Goal: Task Accomplishment & Management: Use online tool/utility

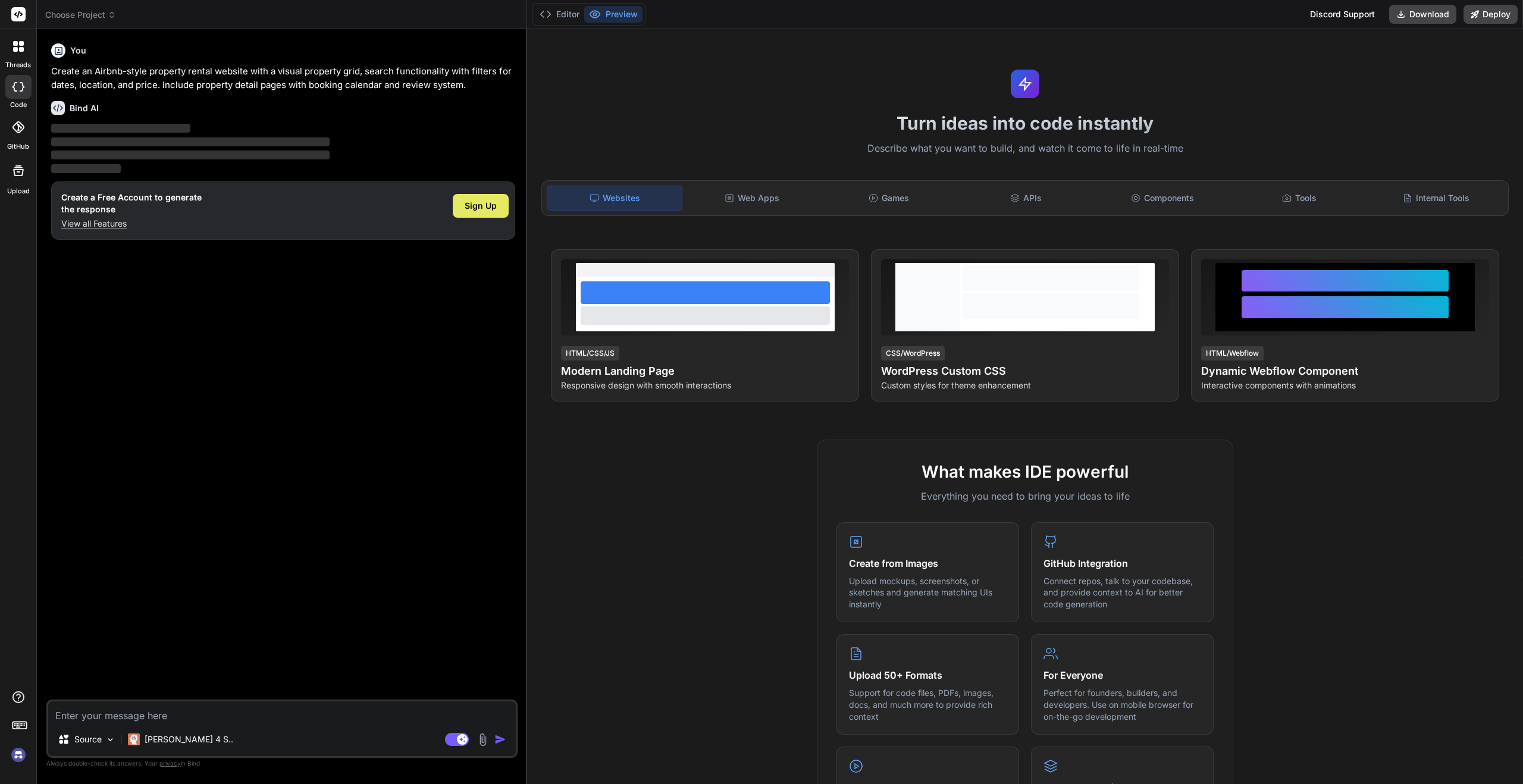
click at [474, 203] on span "Sign Up" at bounding box center [480, 206] width 32 height 12
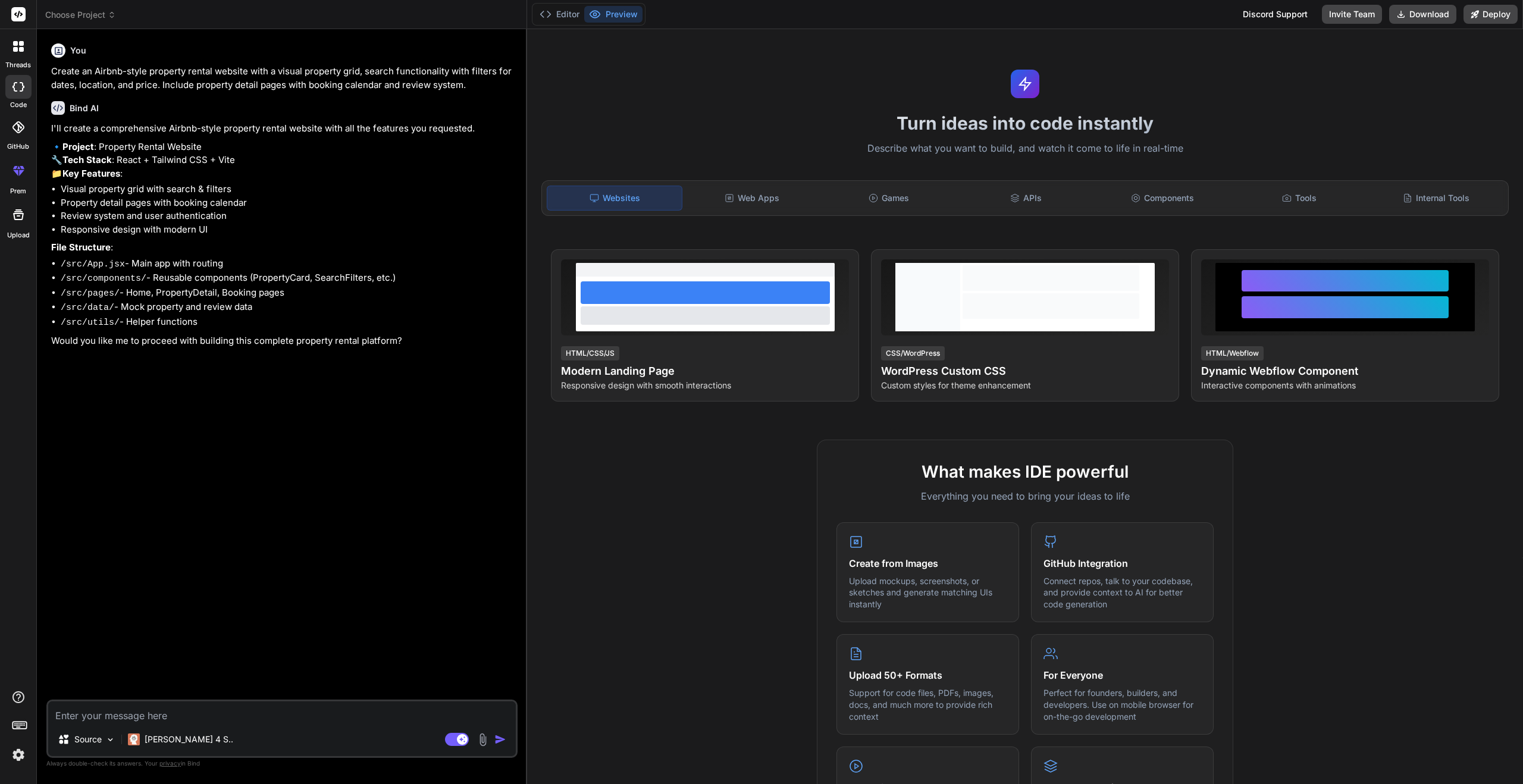
type textarea "x"
click at [140, 707] on textarea at bounding box center [281, 711] width 468 height 22
type textarea "y"
type textarea "x"
type textarea "ye"
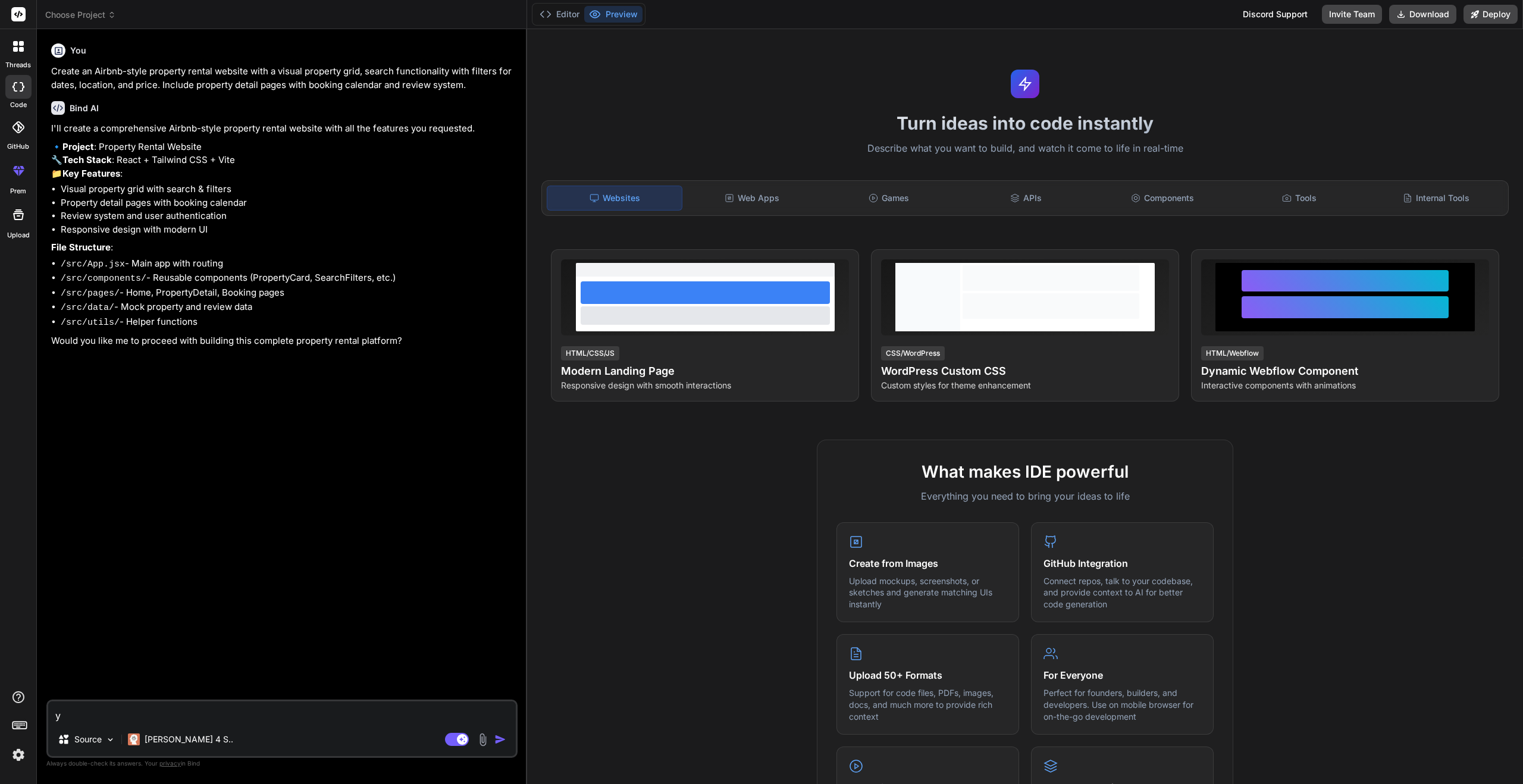
type textarea "x"
type textarea "yes"
type textarea "x"
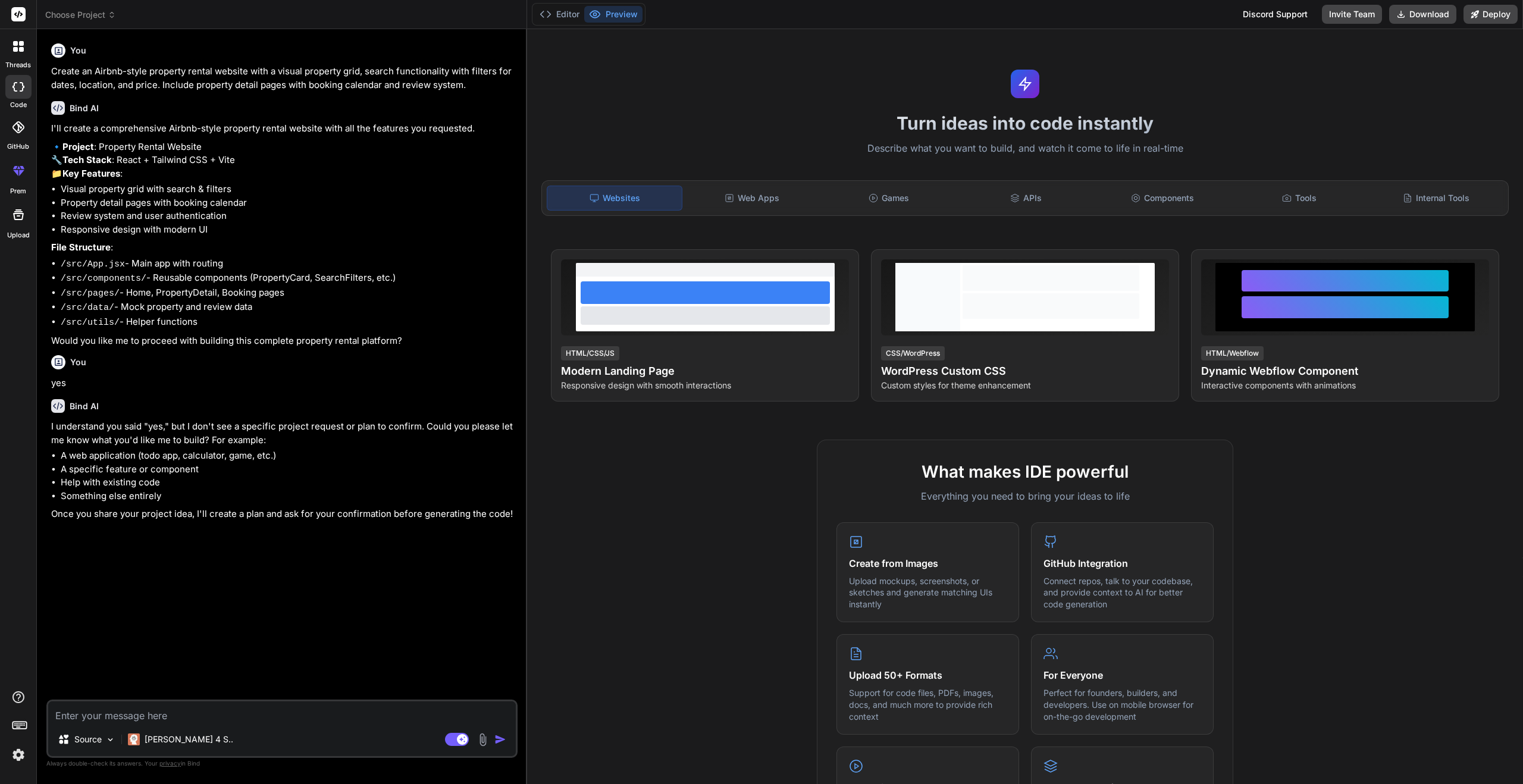
type textarea "x"
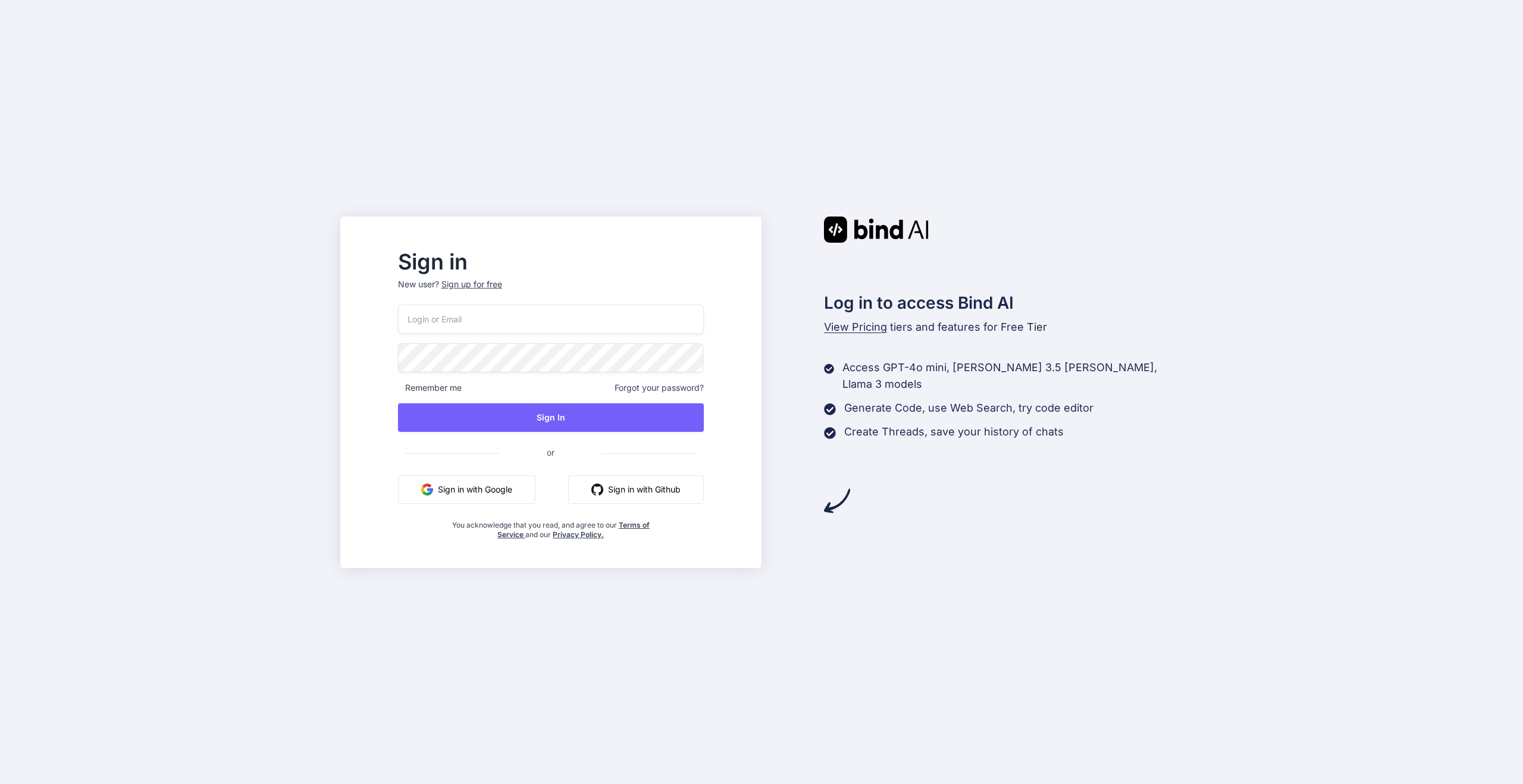
click at [514, 488] on button "Sign in with Google" at bounding box center [467, 490] width 138 height 29
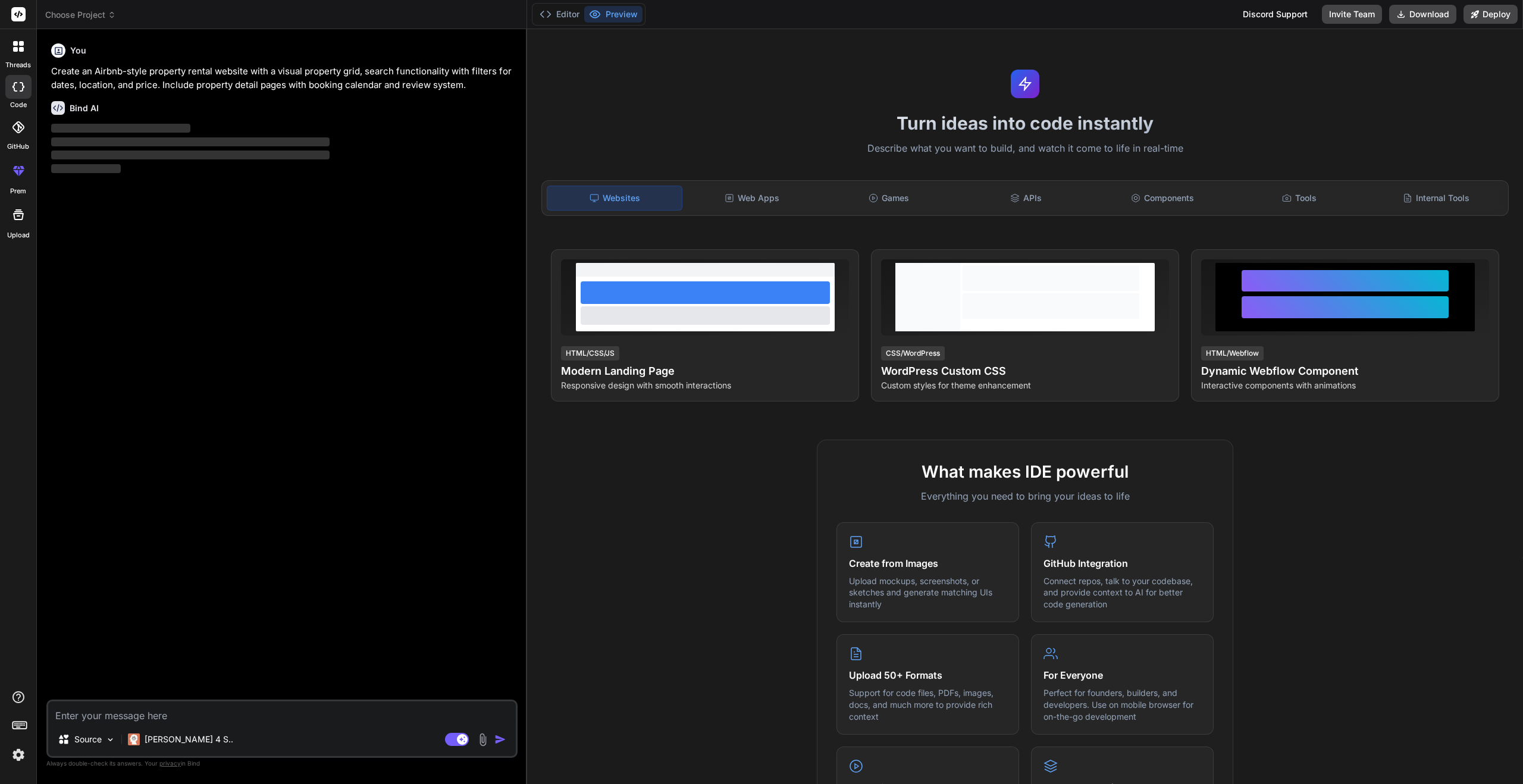
type textarea "x"
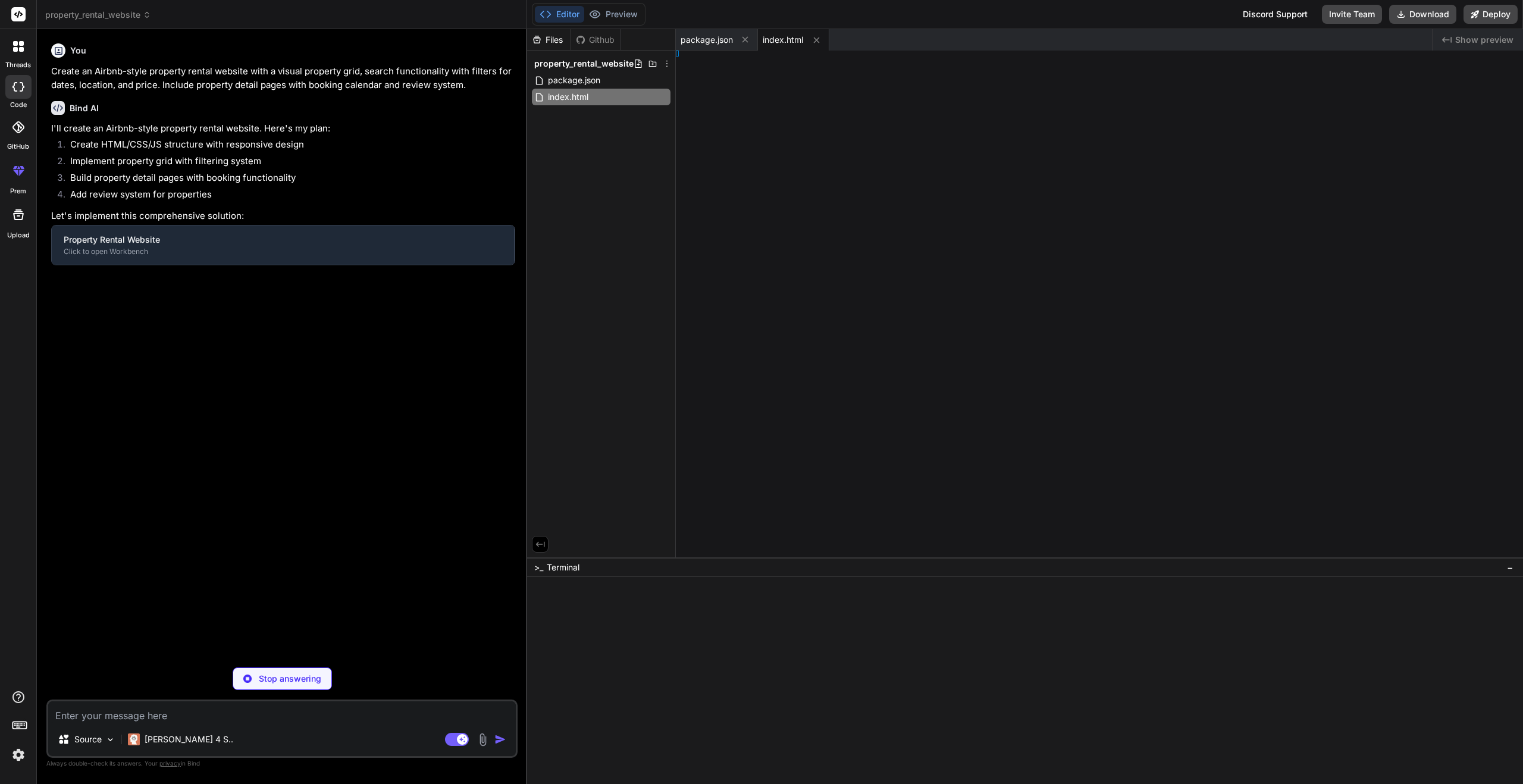
type textarea "</div> </div> </footer> <script src="js/properties.js"></script> <script src="j…"
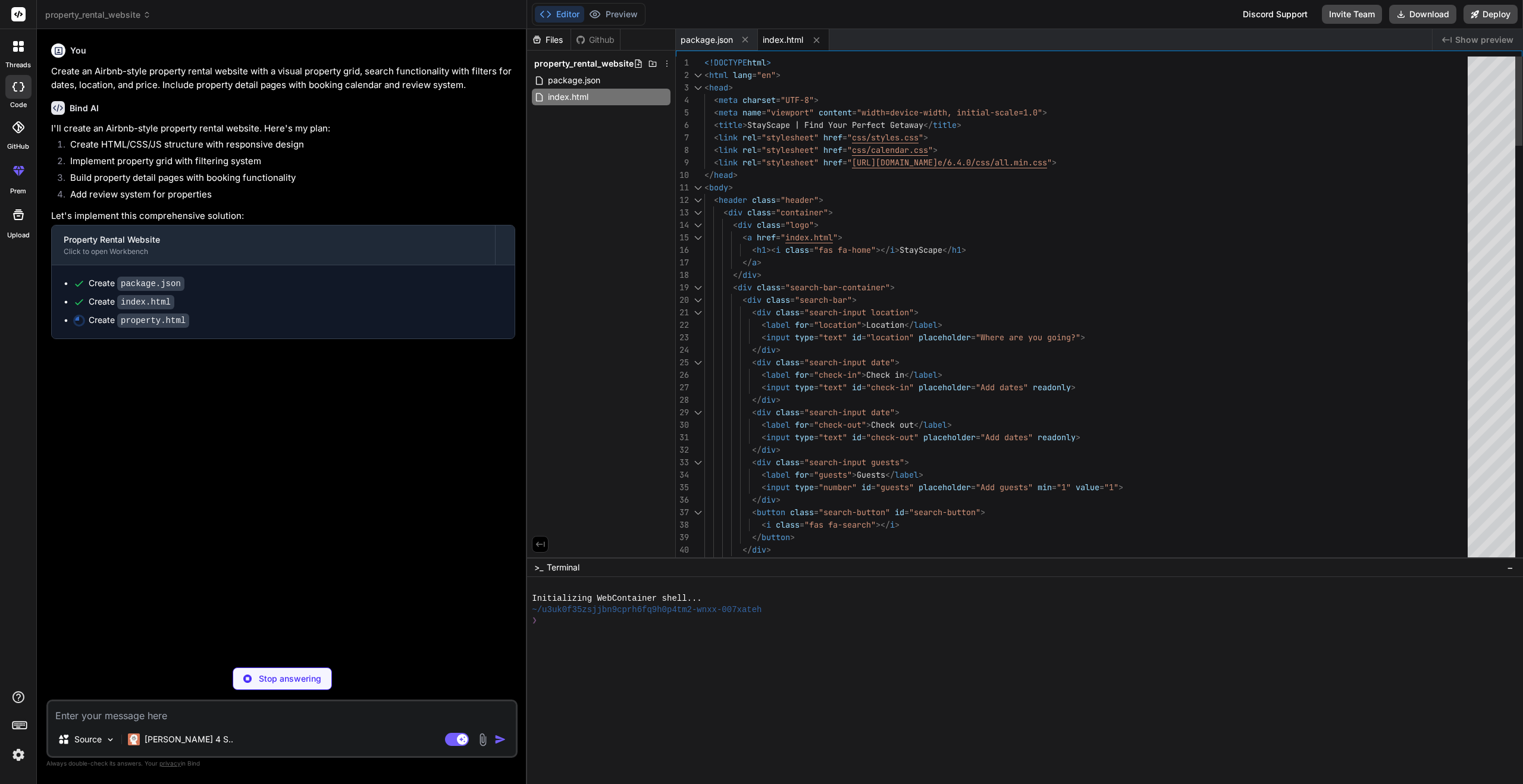
type textarea "x"
type textarea "grid-template-columns: 1fr; } .nav-link { display: none; } }"
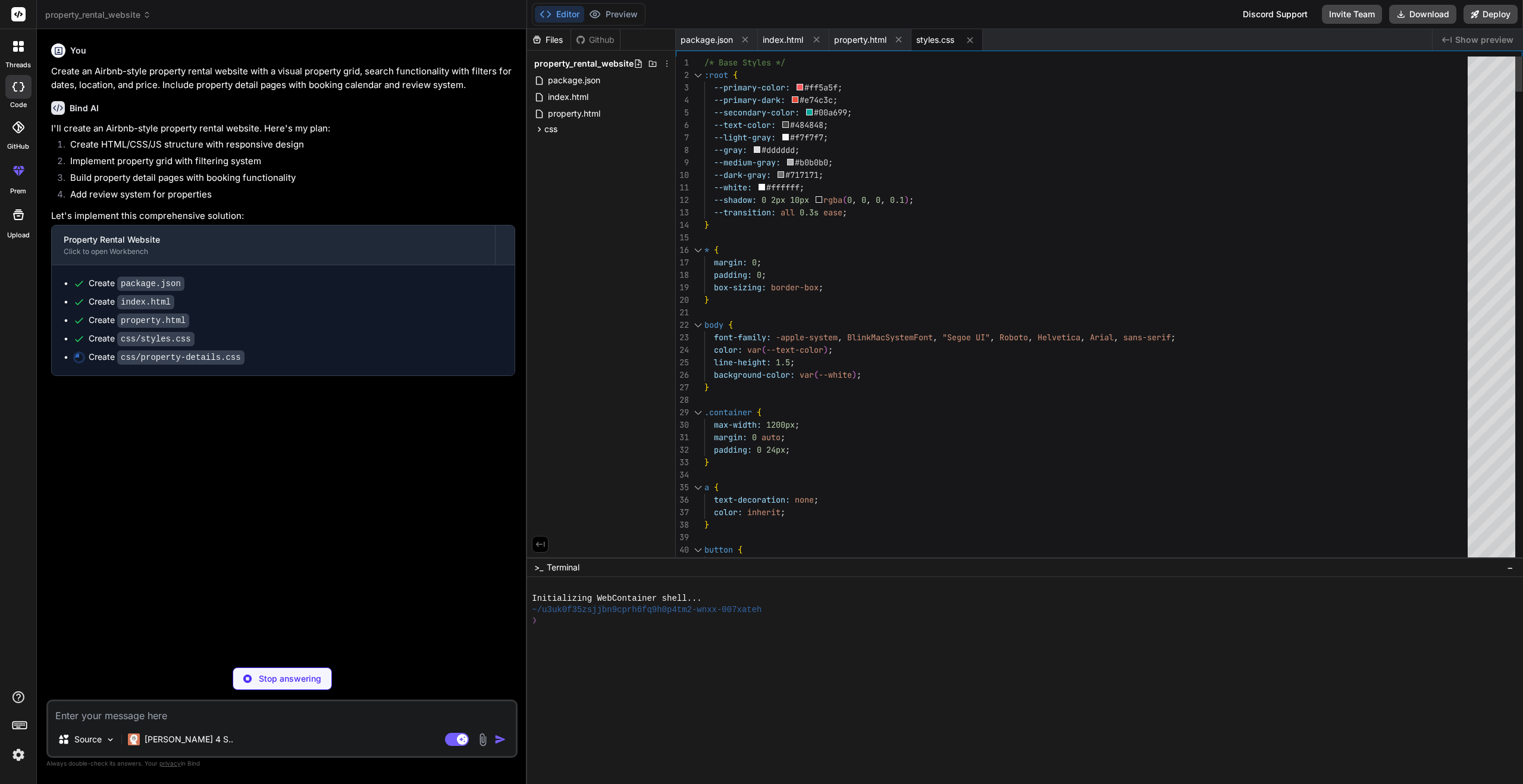
type textarea "x"
type textarea "} }"
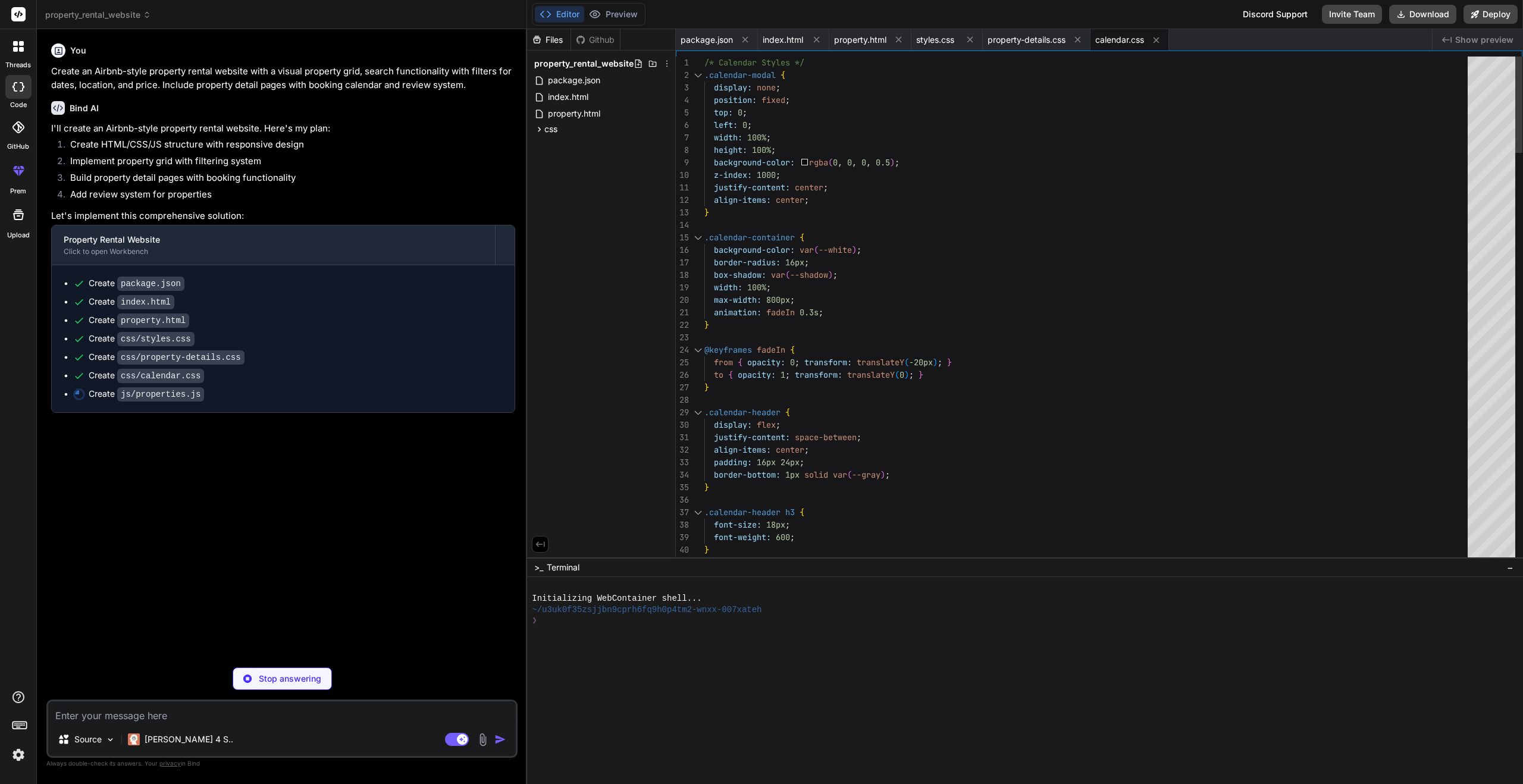
type textarea "x"
type textarea "} ];"
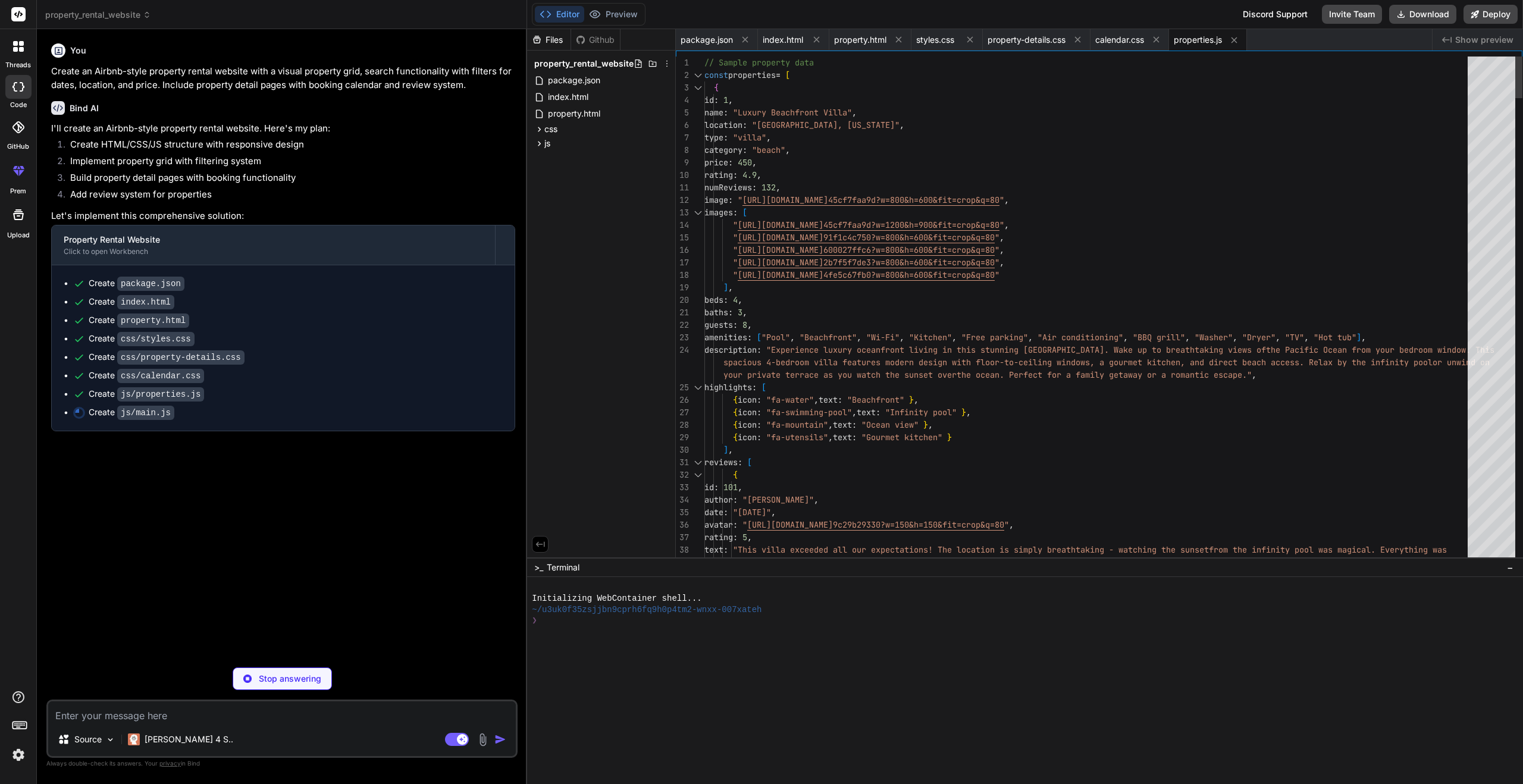
type textarea "x"
type textarea "// Format date for display function formatDate(date) { const options = { month:…"
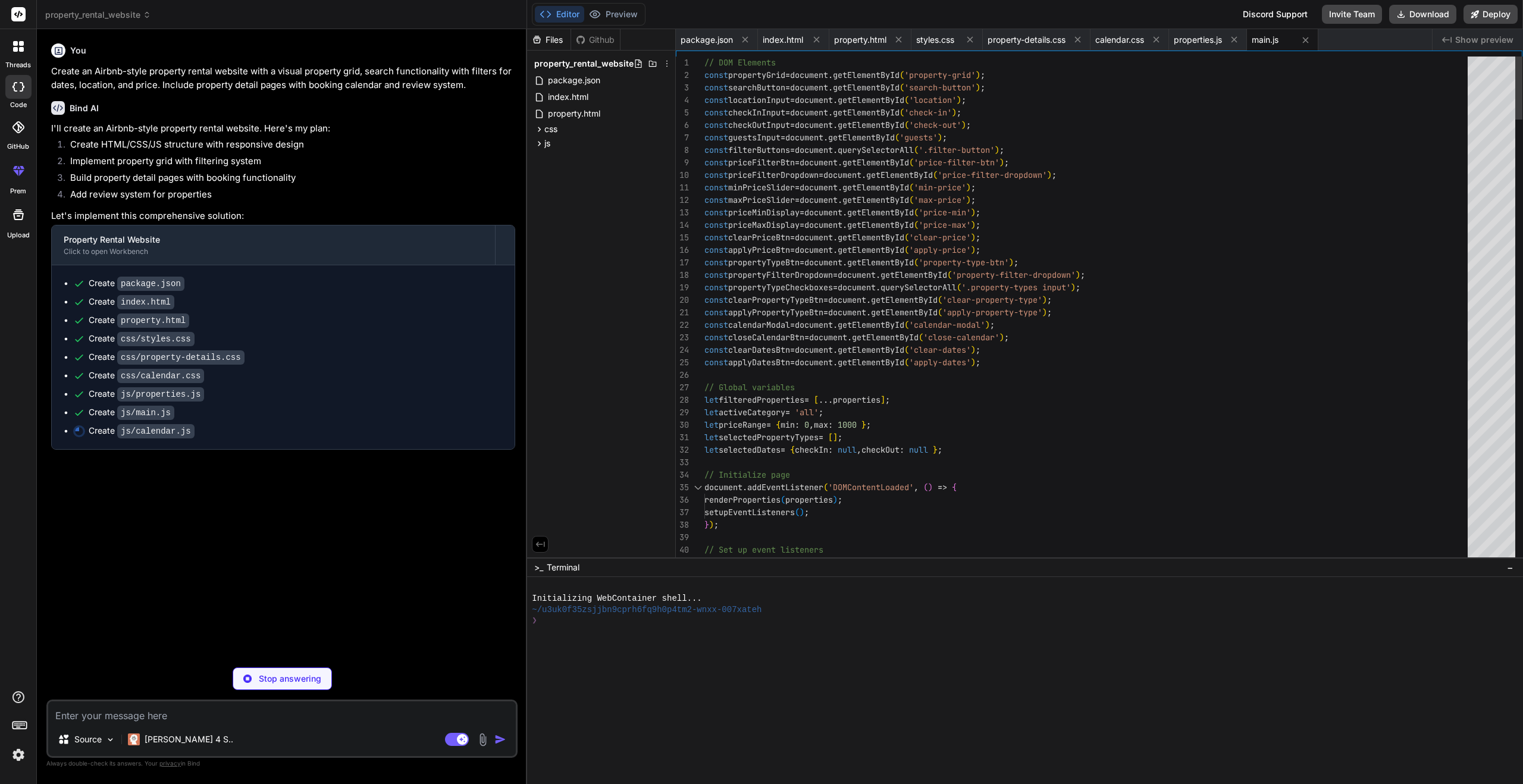
type textarea "x"
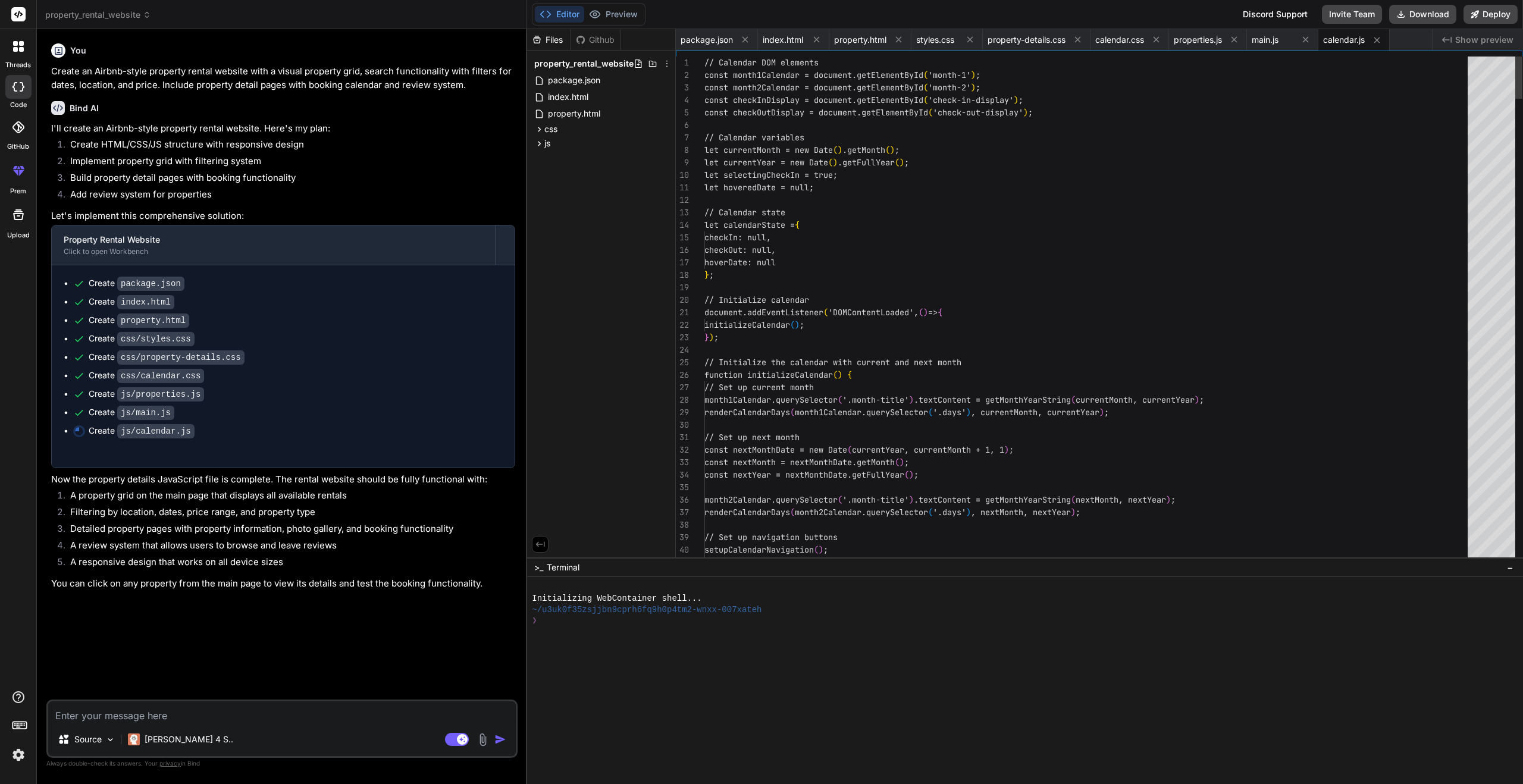
type textarea "}"
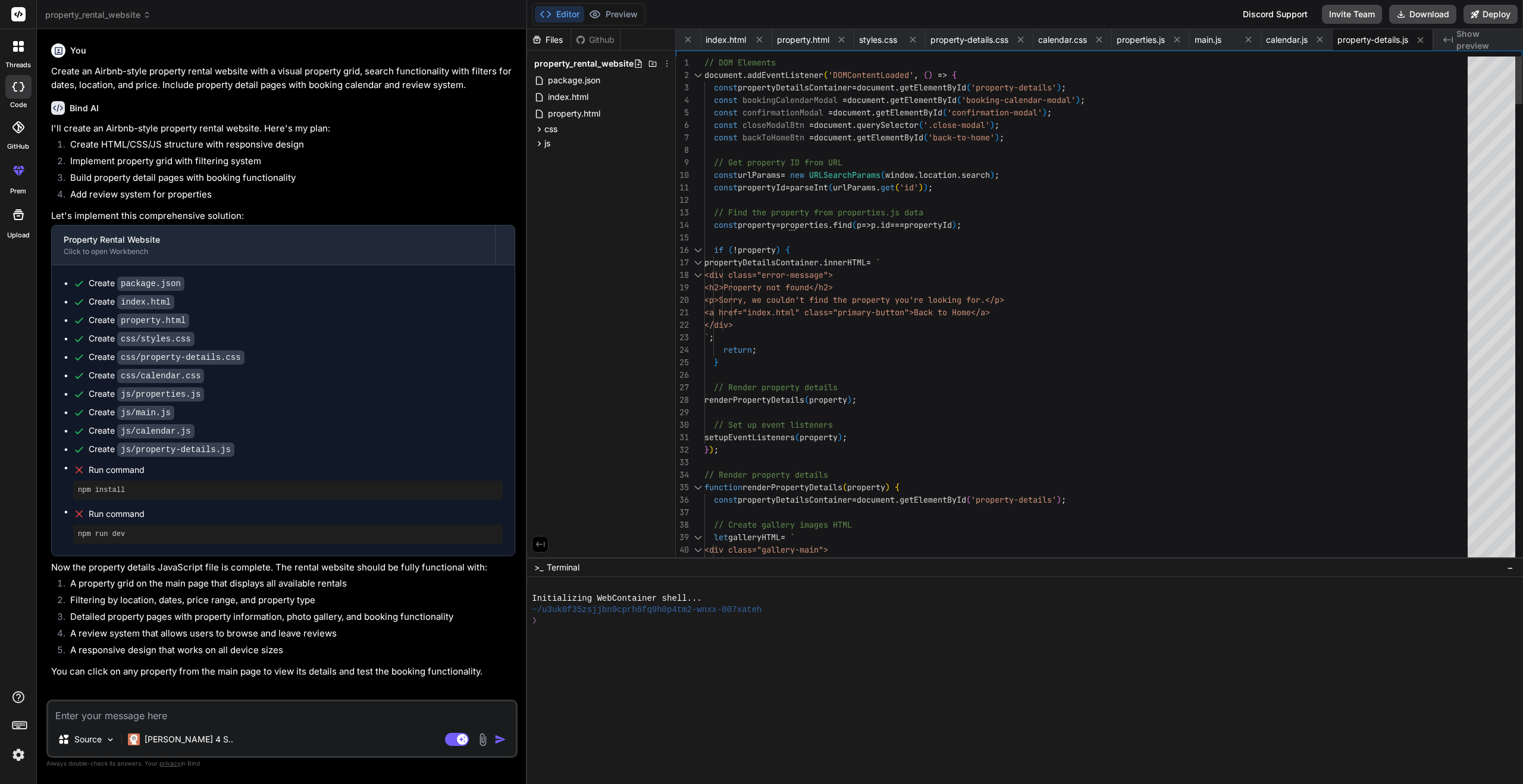
type textarea "x"
click at [1469, 30] on div "Created with Pixso. Show preview" at bounding box center [1478, 39] width 89 height 22
click at [1470, 35] on span "Show preview" at bounding box center [1485, 40] width 57 height 24
click at [729, 32] on div "index.html" at bounding box center [737, 39] width 71 height 22
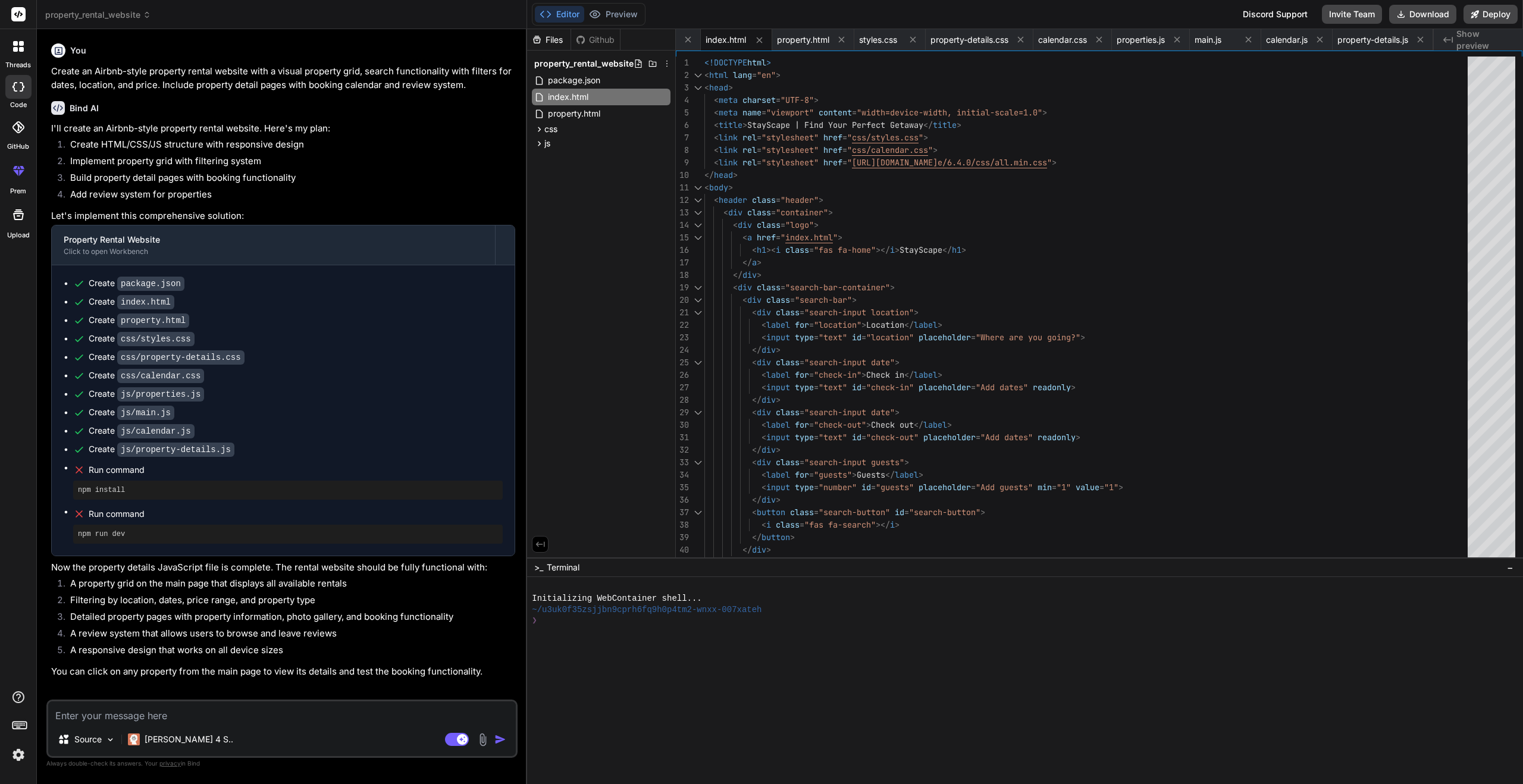
click at [611, 62] on span "property_rental_website" at bounding box center [584, 64] width 99 height 12
click at [709, 42] on span "index.html" at bounding box center [726, 40] width 41 height 12
click at [782, 40] on span "property.html" at bounding box center [803, 40] width 52 height 12
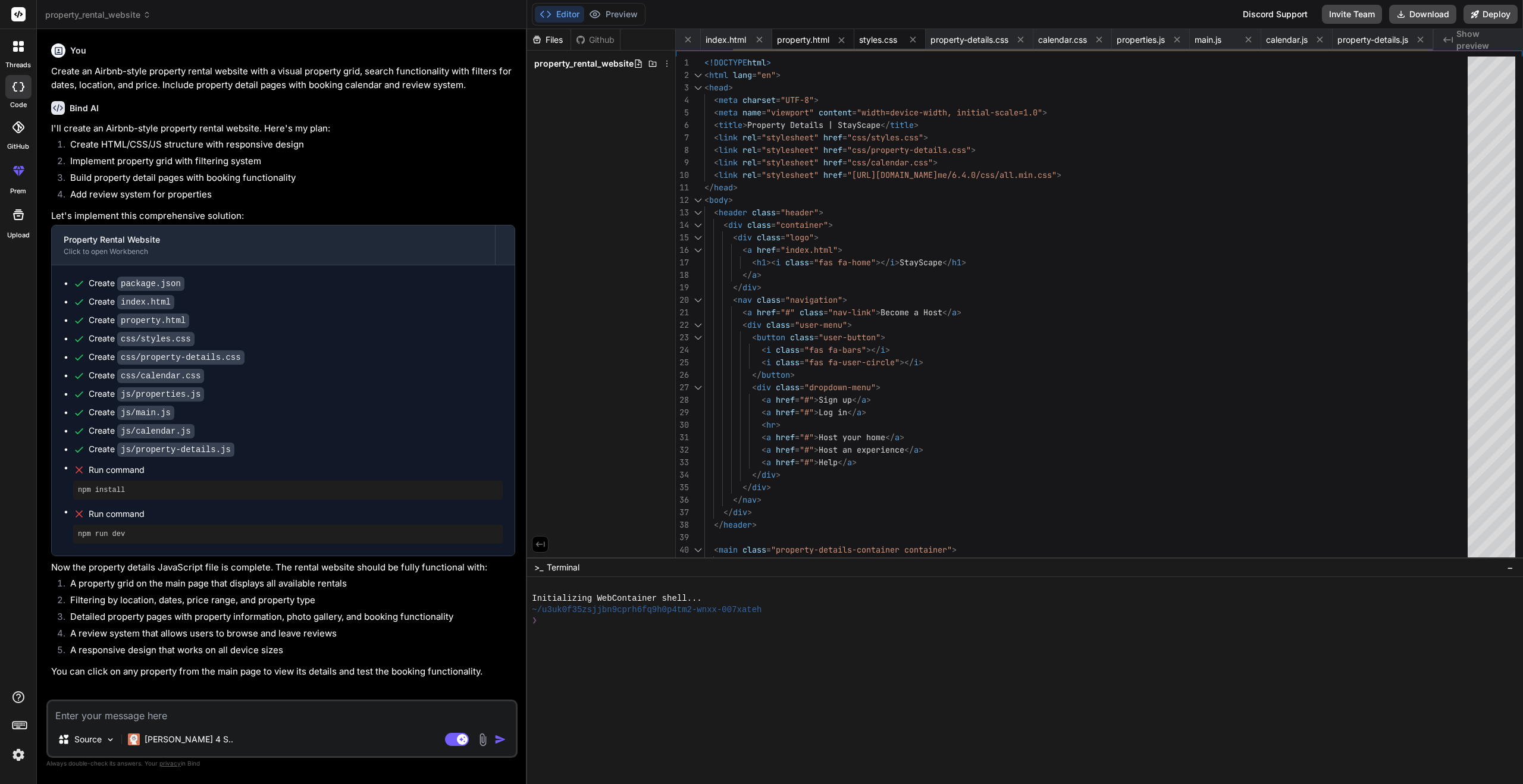
click at [873, 37] on span "styles.css" at bounding box center [878, 40] width 38 height 12
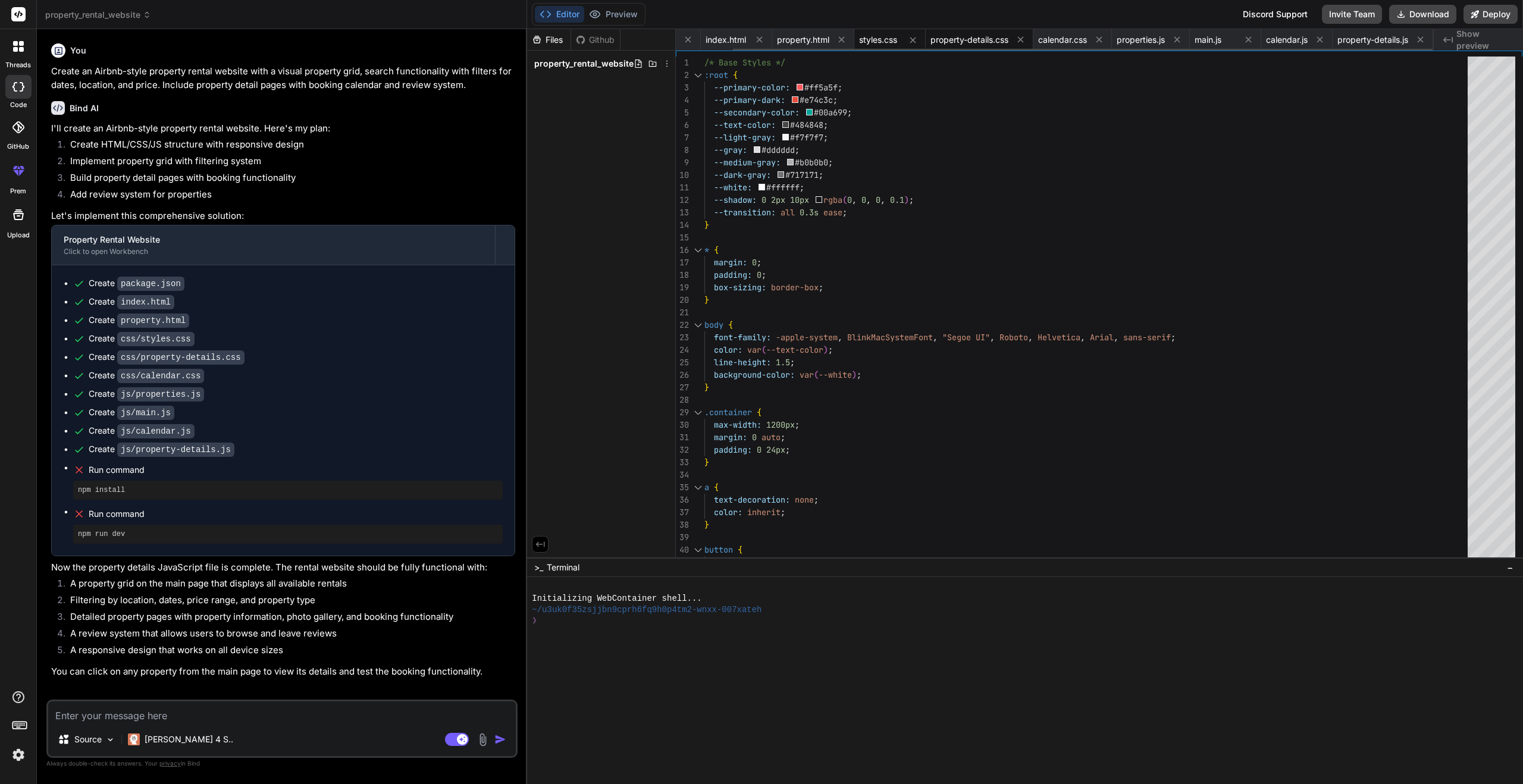
click at [943, 34] on span "property-details.css" at bounding box center [969, 40] width 78 height 12
type textarea "grid-template-columns: 1fr 1fr; } .booking-dates { grid-template-columns: 1fr; …"
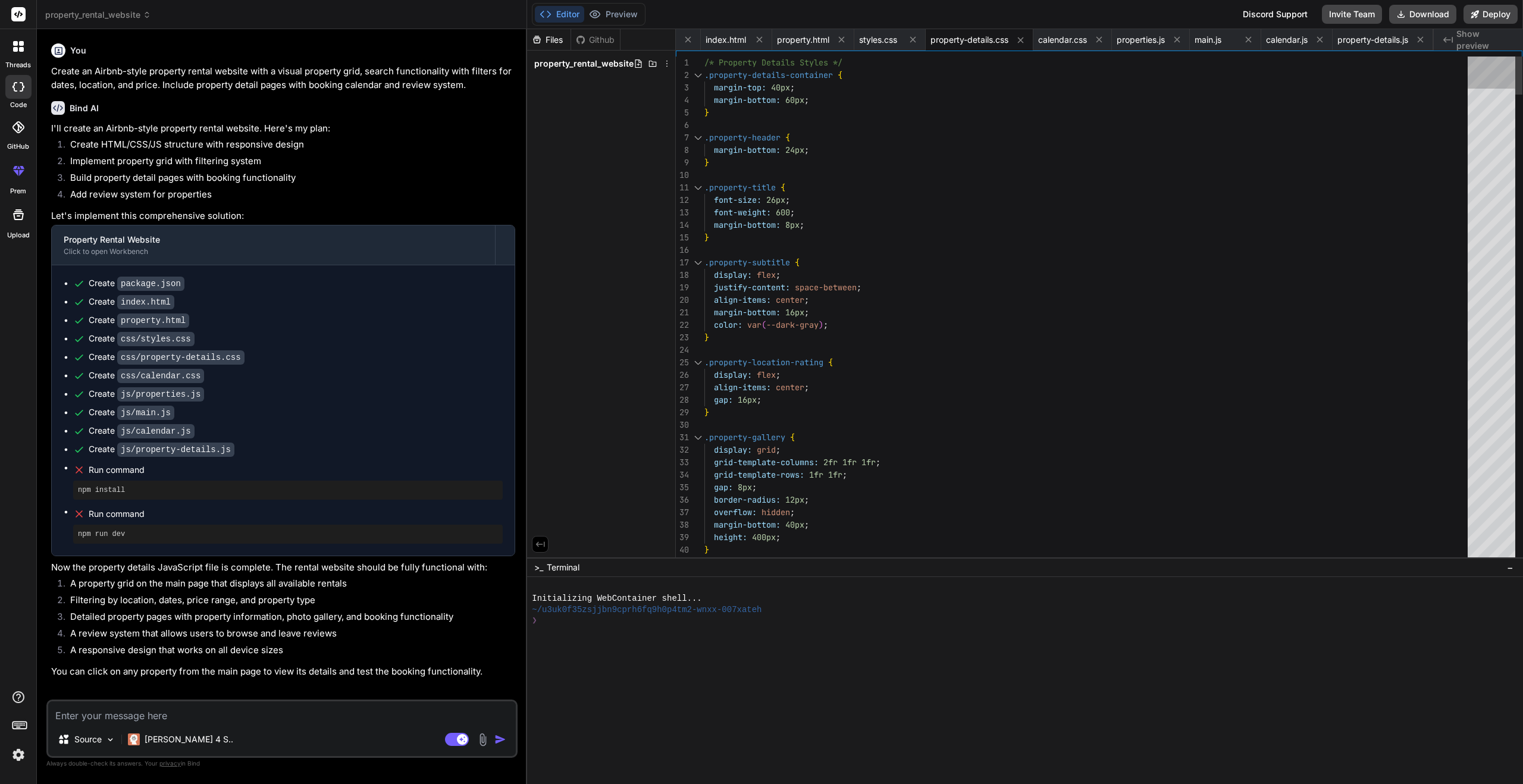
click at [1476, 74] on div at bounding box center [1492, 72] width 48 height 32
click at [1486, 32] on div "Created with Pixso. Show preview" at bounding box center [1478, 39] width 89 height 22
click at [552, 44] on div "Files" at bounding box center [549, 40] width 43 height 12
click at [594, 37] on div "Github" at bounding box center [596, 40] width 49 height 12
click at [599, 38] on div "Github" at bounding box center [596, 40] width 49 height 12
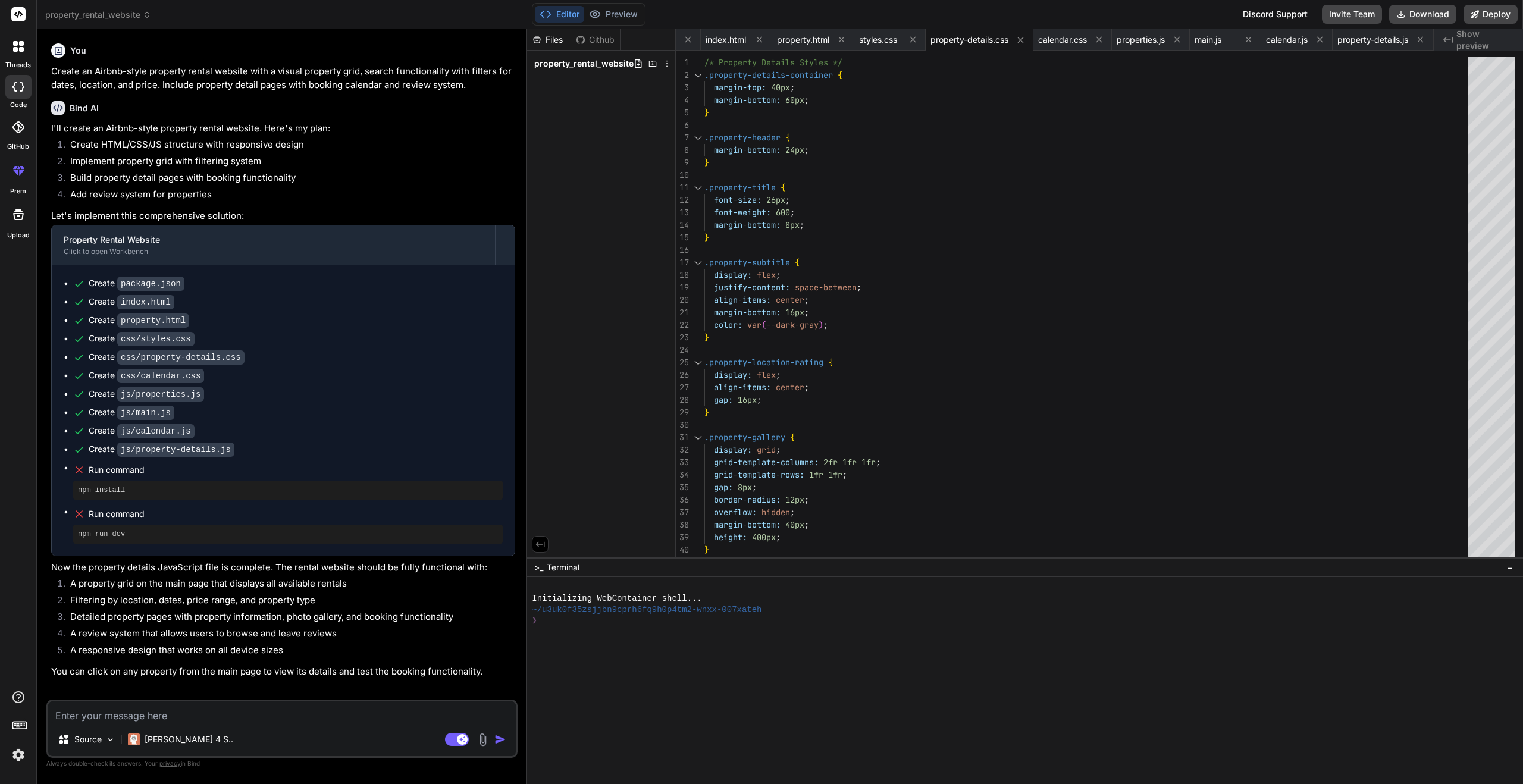
click at [573, 17] on button "Editor" at bounding box center [559, 14] width 49 height 16
